Goal: Task Accomplishment & Management: Manage account settings

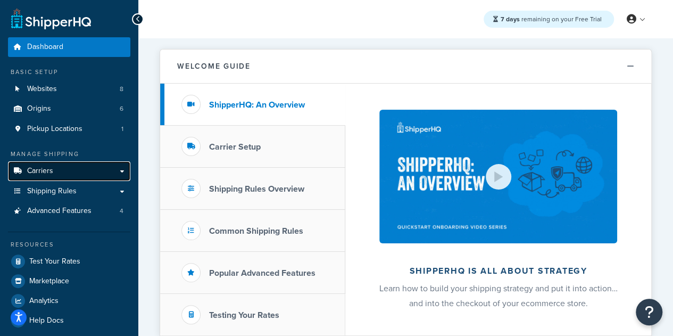
click at [81, 173] on link "Carriers" at bounding box center [69, 171] width 122 height 20
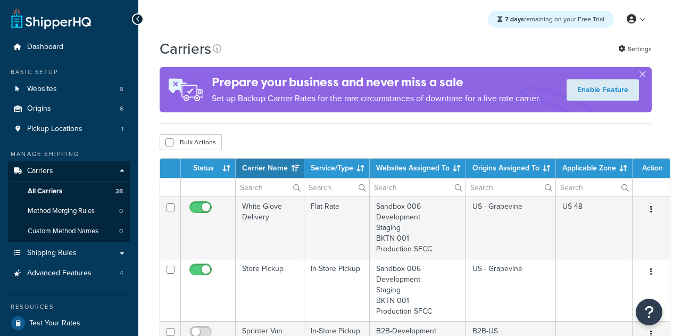
select select "15"
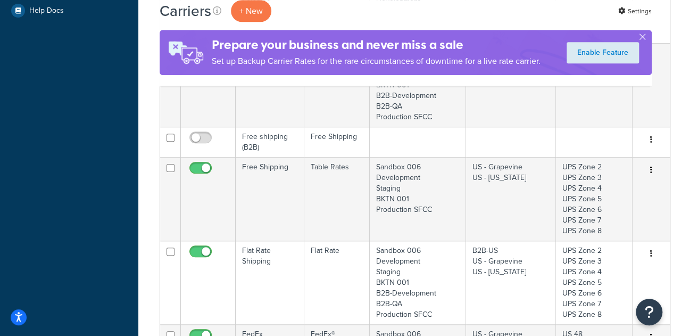
scroll to position [373, 0]
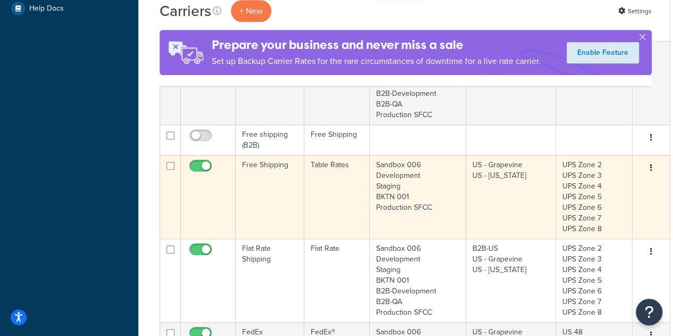
click at [257, 189] on td "Free Shipping" at bounding box center [270, 196] width 69 height 83
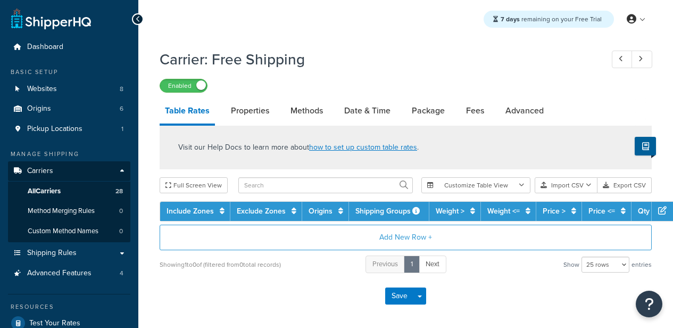
select select "25"
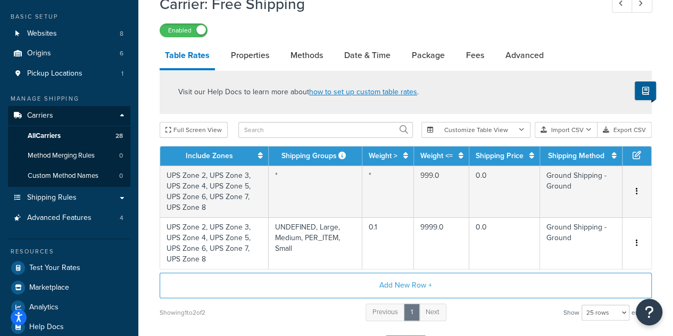
scroll to position [53, 0]
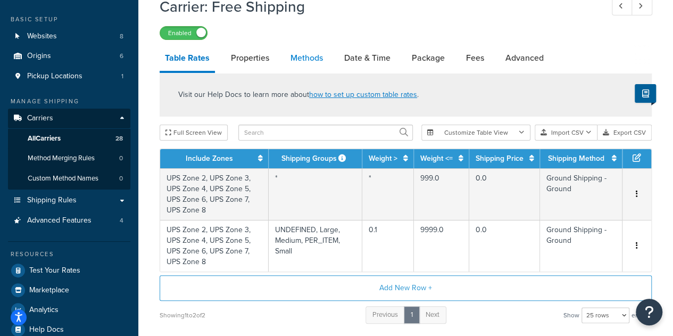
click at [321, 63] on link "Methods" at bounding box center [306, 58] width 43 height 26
select select "25"
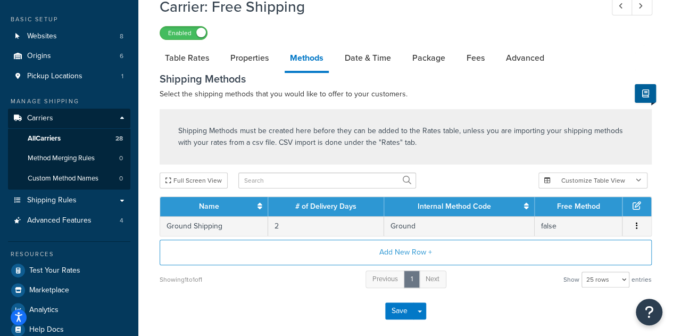
click at [520, 10] on h1 "Carrier: Free Shipping" at bounding box center [376, 6] width 432 height 21
